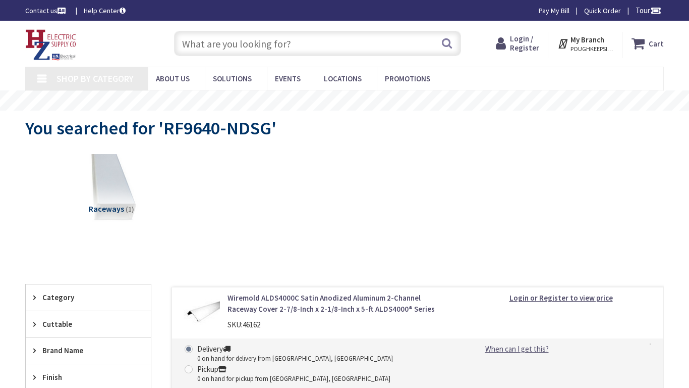
type input "Kidstreet Playground, 700 Garretson Rd, Bridgewater, NJ 08807, USA"
